Goal: Task Accomplishment & Management: Manage account settings

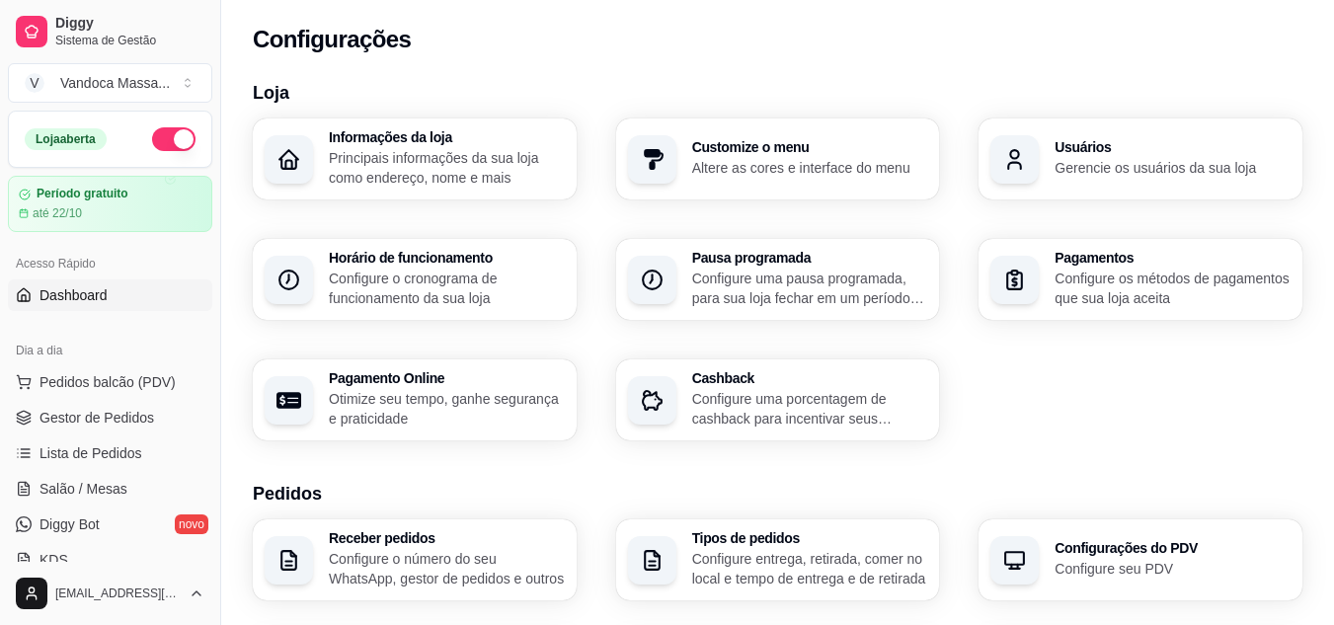
click at [125, 291] on link "Dashboard" at bounding box center [110, 295] width 204 height 32
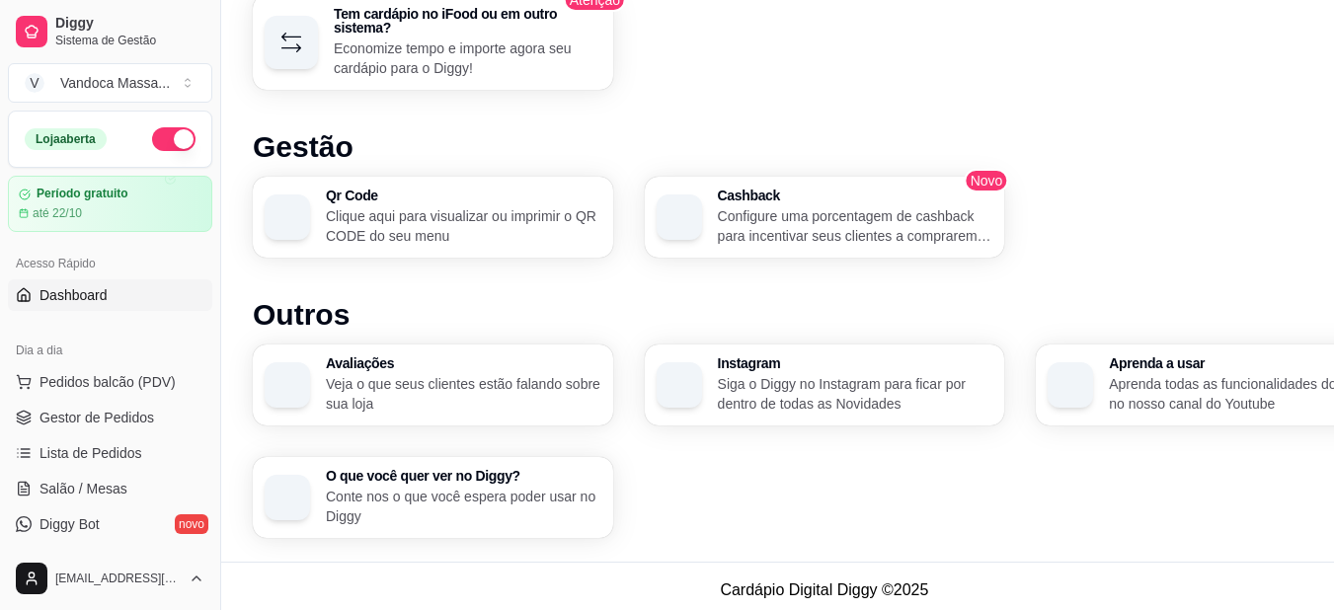
scroll to position [1281, 0]
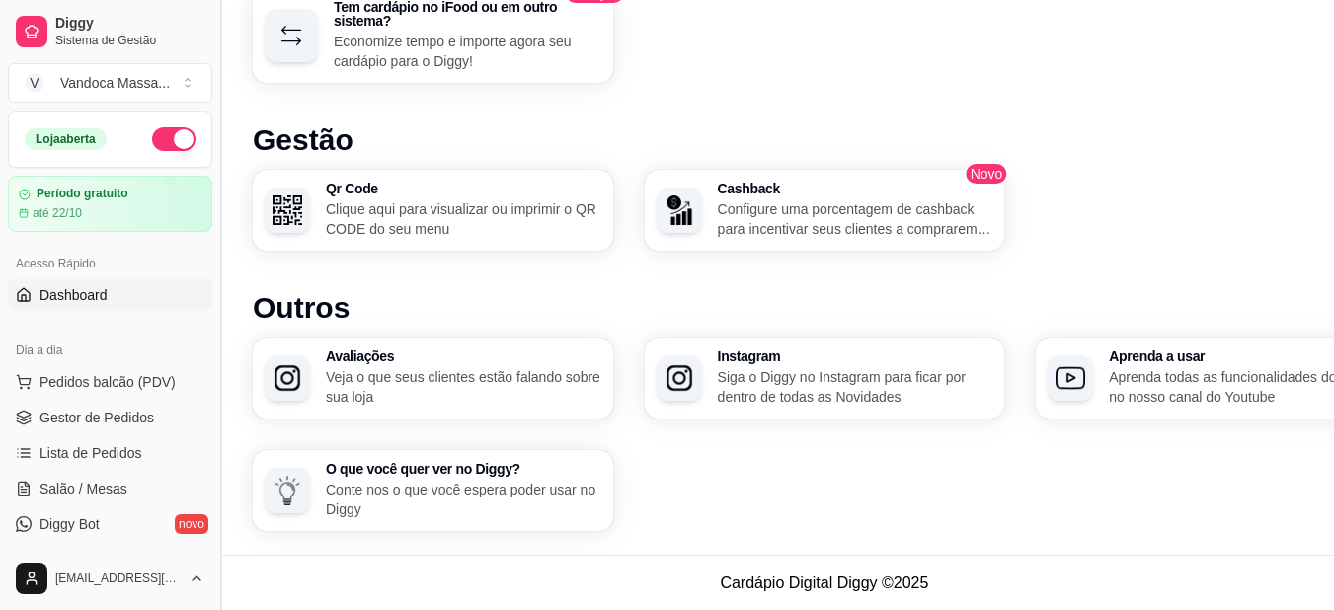
drag, startPoint x: 213, startPoint y: 244, endPoint x: 213, endPoint y: 263, distance: 18.8
click at [213, 263] on button "Toggle Sidebar" at bounding box center [220, 305] width 16 height 610
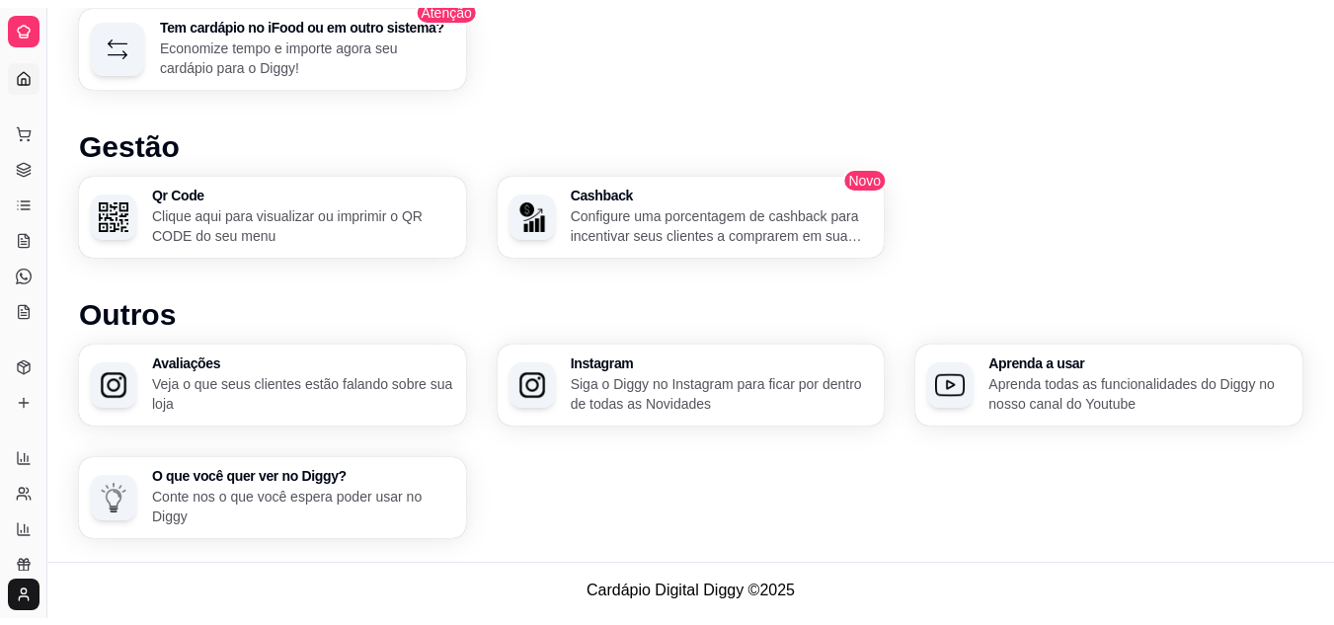
scroll to position [1252, 0]
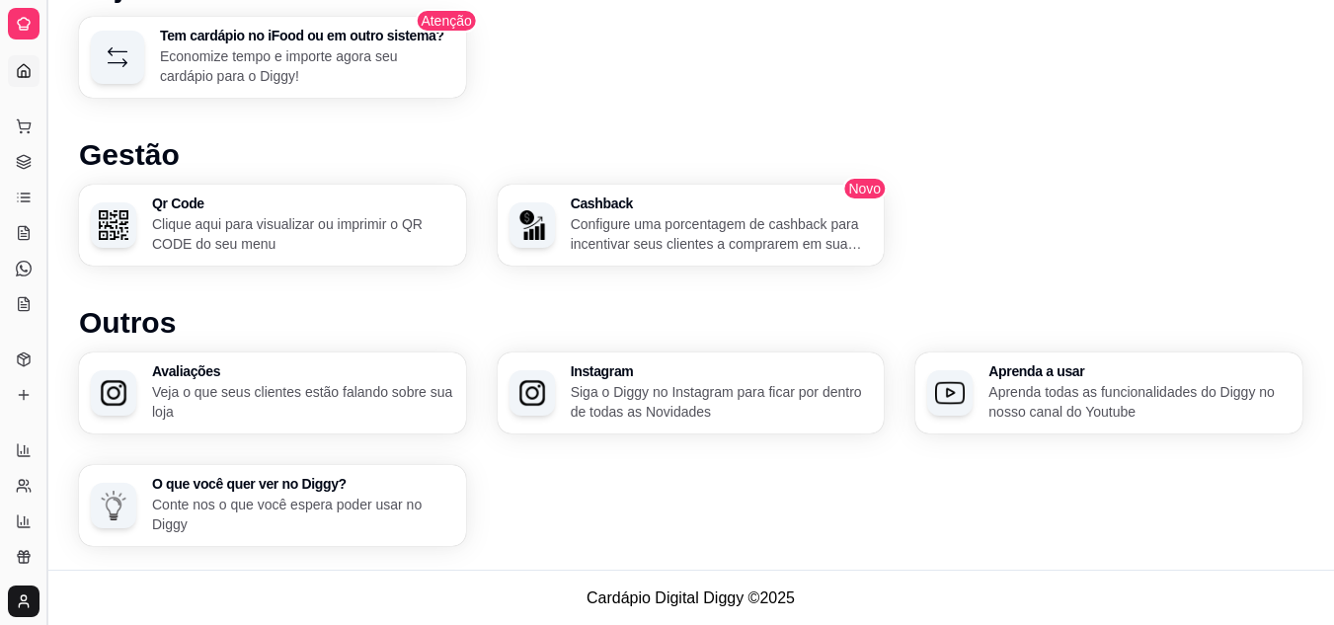
click at [45, 159] on button "Toggle Sidebar" at bounding box center [47, 312] width 16 height 625
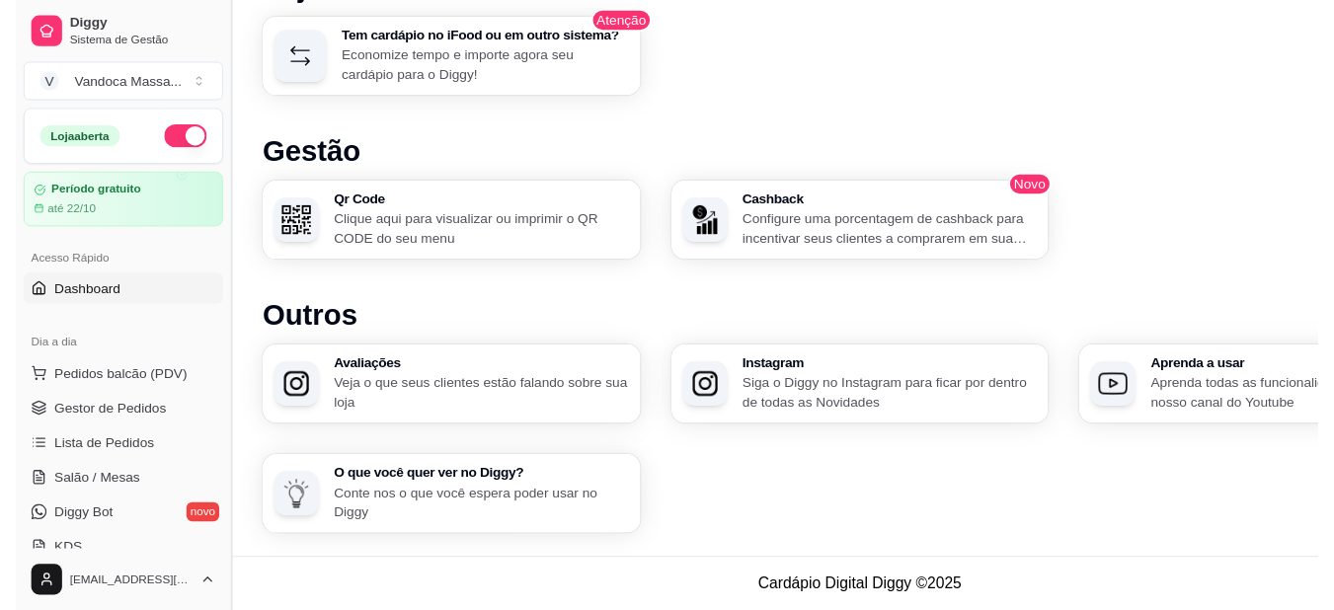
scroll to position [1267, 0]
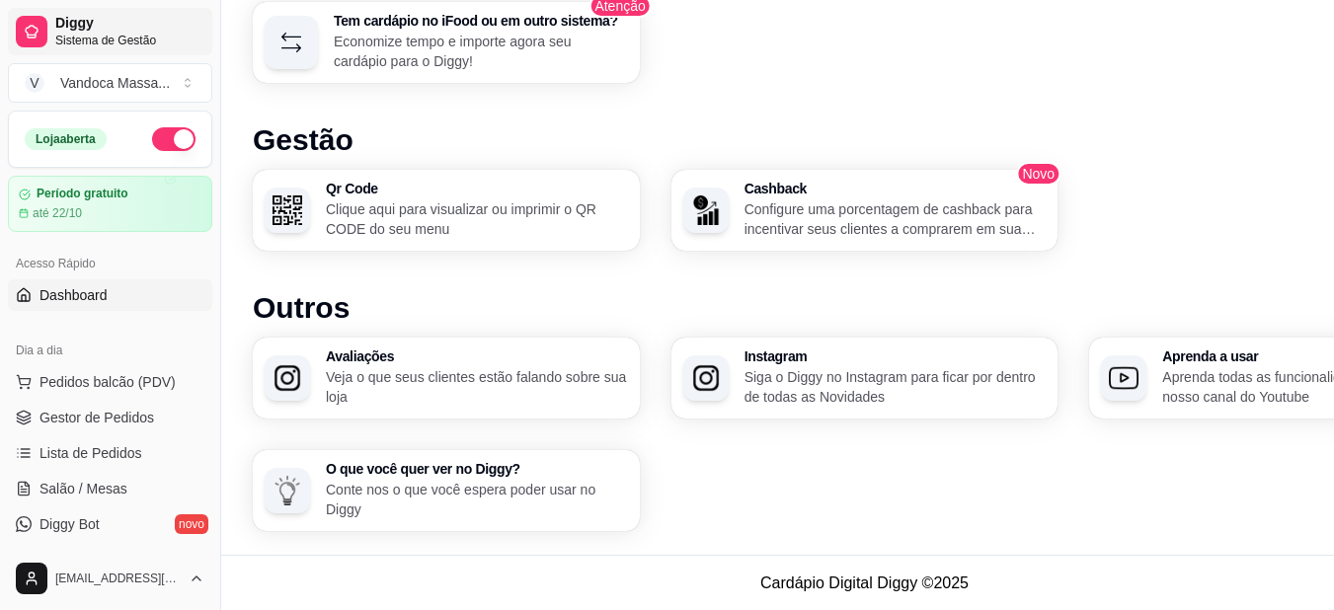
click at [59, 33] on span "Sistema de Gestão" at bounding box center [129, 41] width 149 height 16
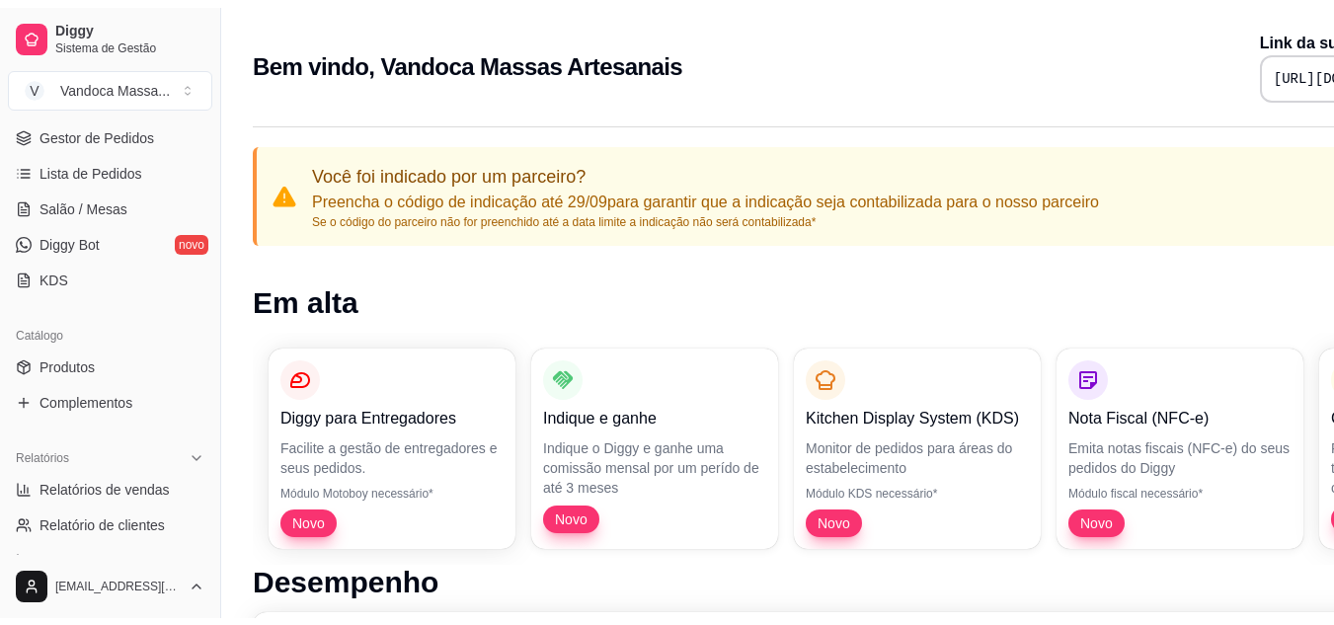
scroll to position [305, 0]
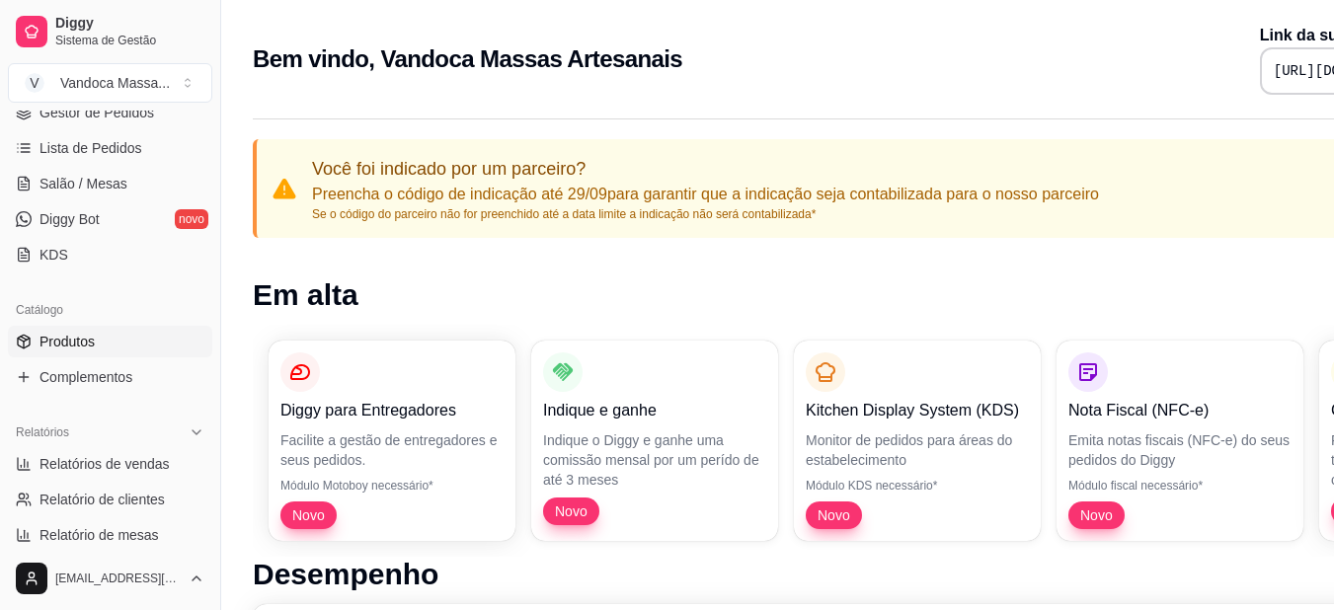
click at [75, 335] on span "Produtos" at bounding box center [66, 342] width 55 height 20
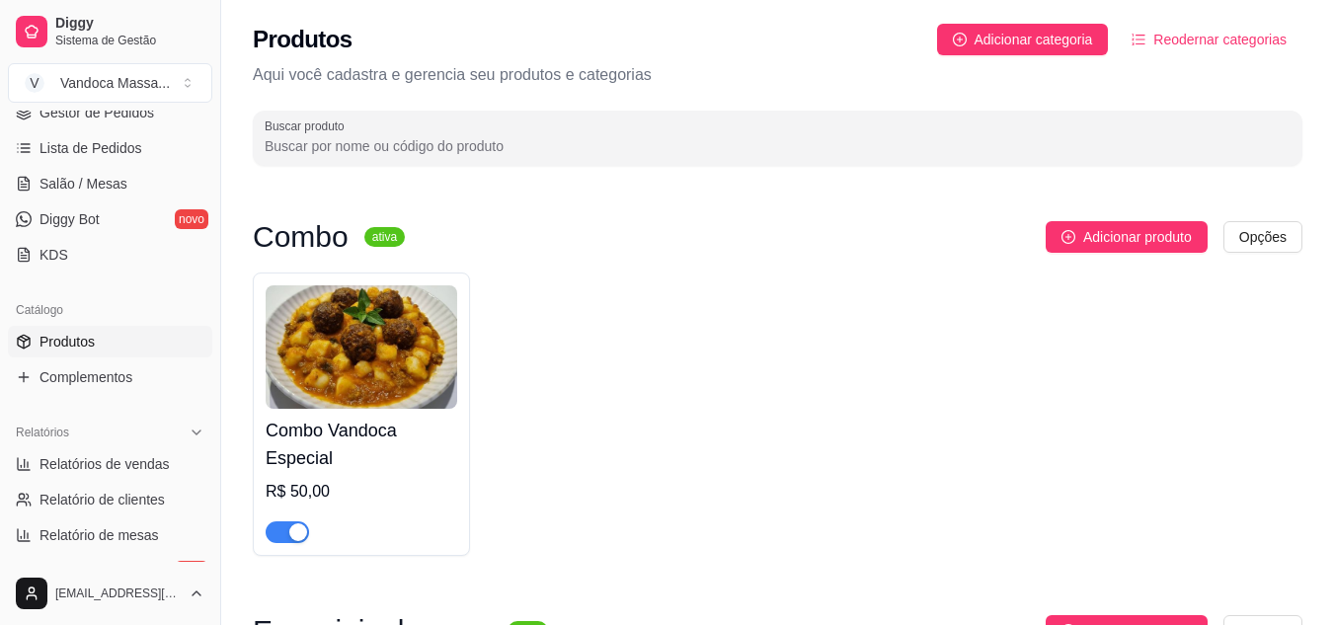
click at [832, 361] on div "Combo Vandoca Especial R$ 50,00" at bounding box center [778, 414] width 1050 height 283
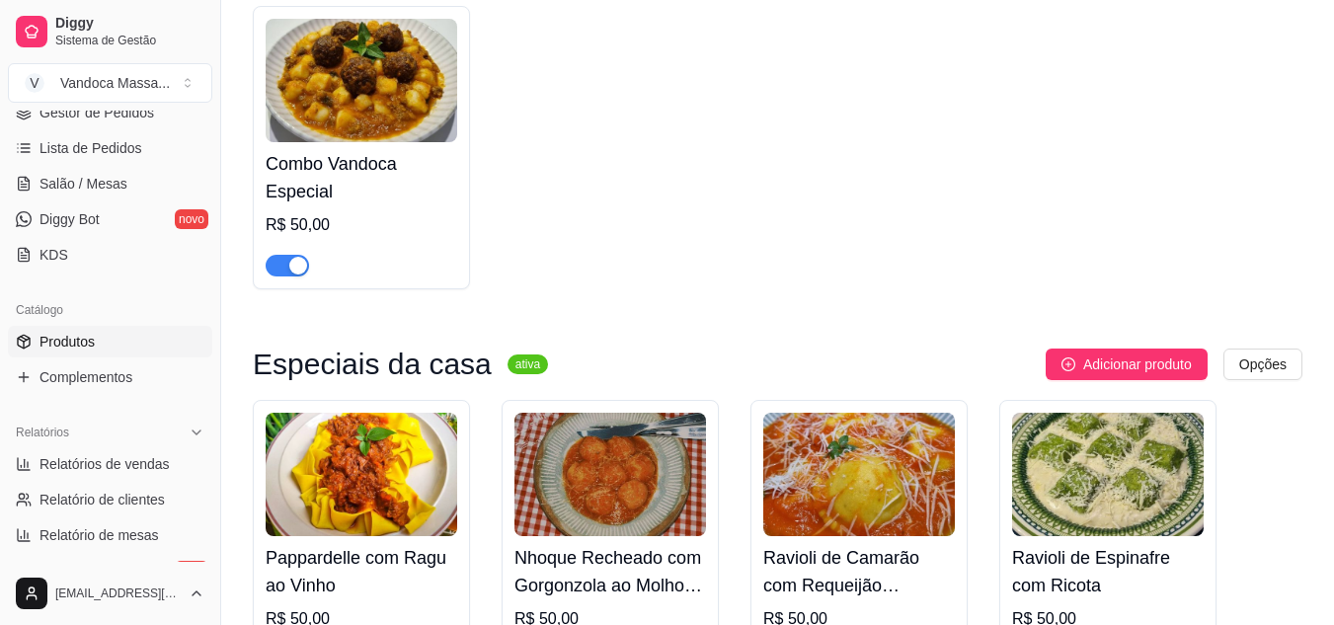
scroll to position [434, 0]
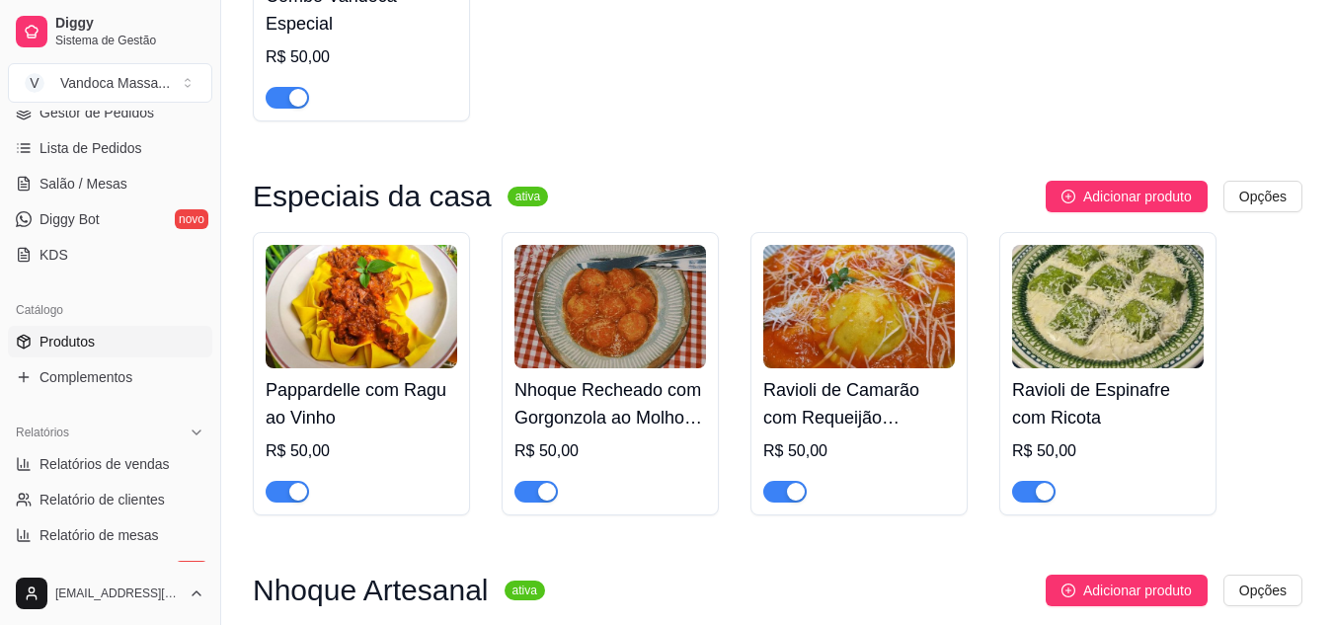
click at [300, 501] on div "button" at bounding box center [298, 492] width 18 height 18
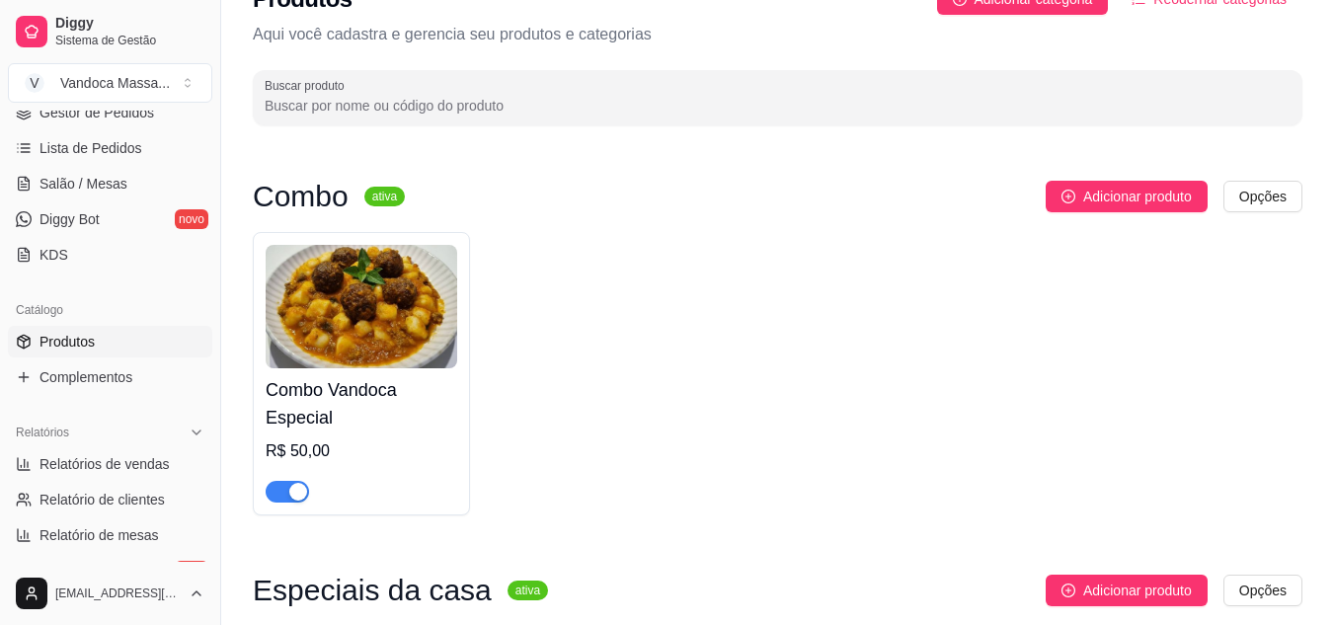
scroll to position [39, 0]
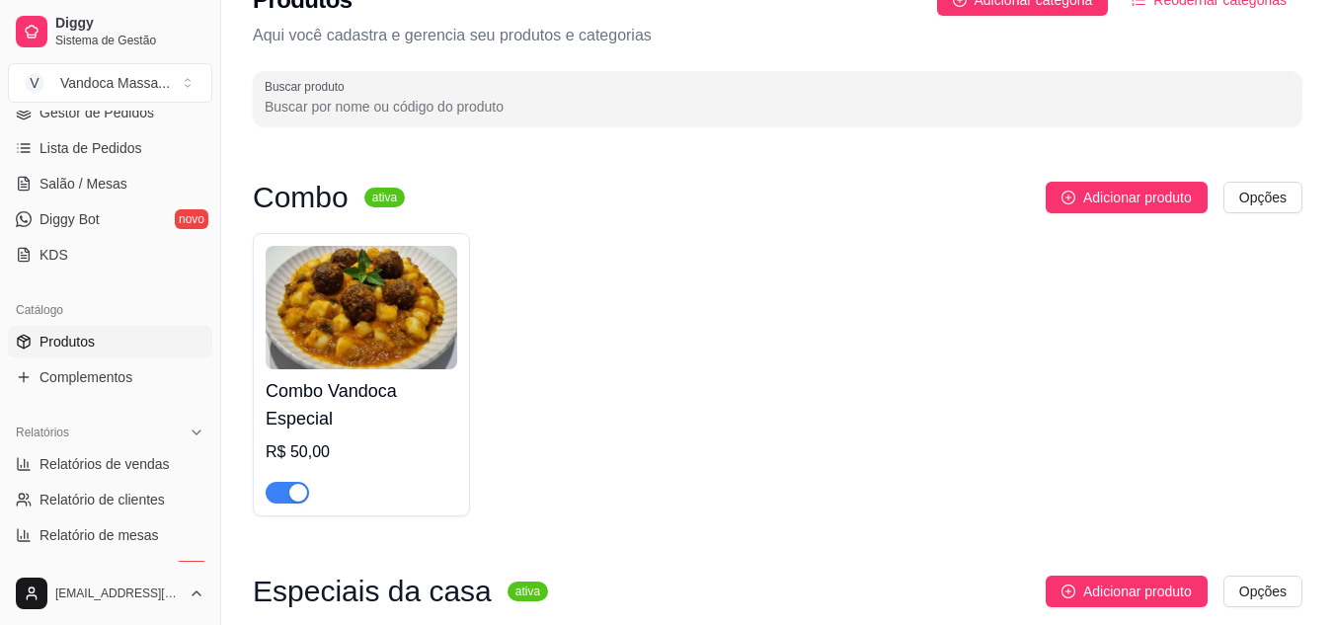
click at [300, 489] on div "button" at bounding box center [298, 493] width 18 height 18
